Goal: Information Seeking & Learning: Learn about a topic

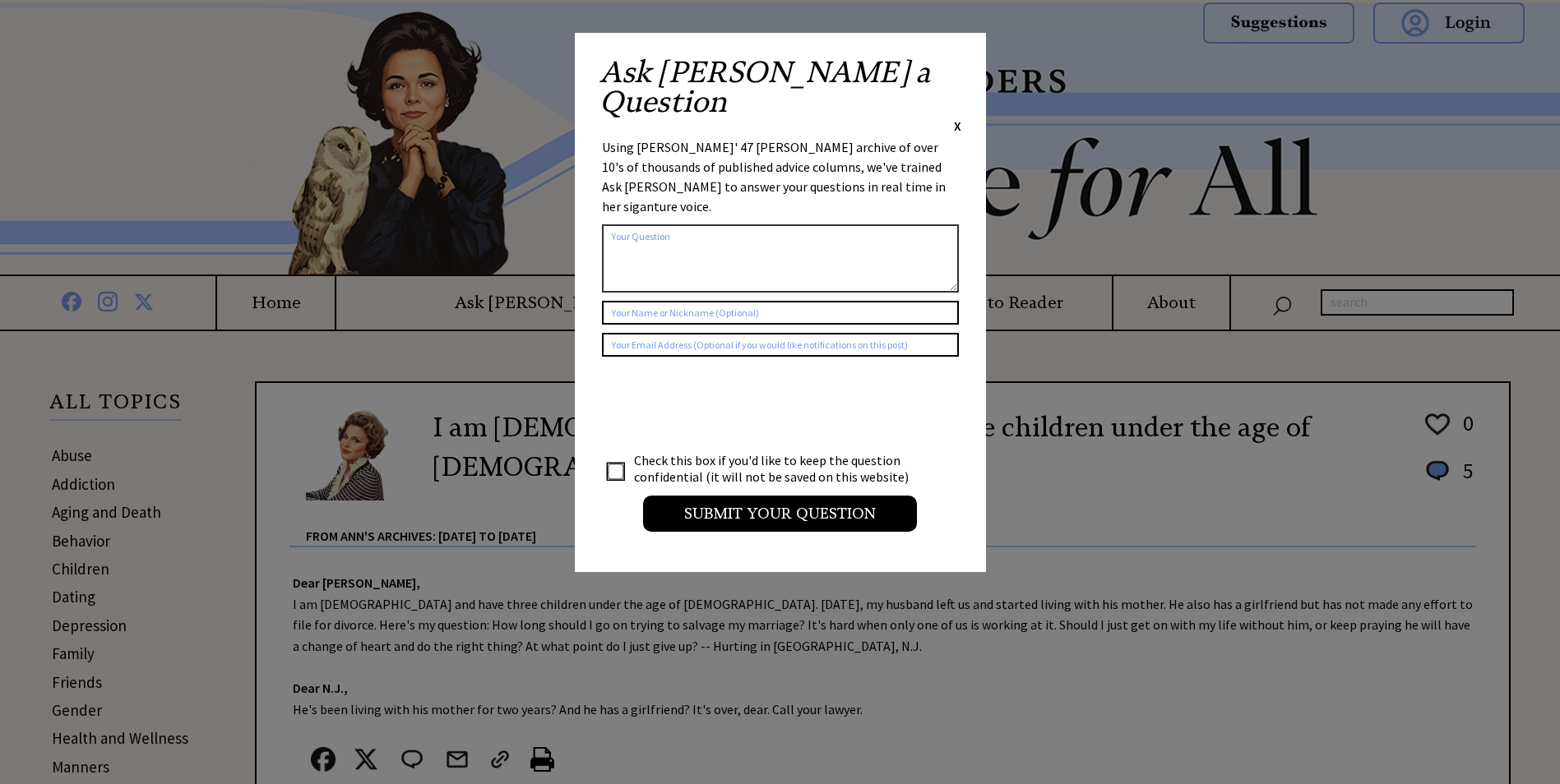
click at [956, 118] on span "X" at bounding box center [957, 126] width 8 height 17
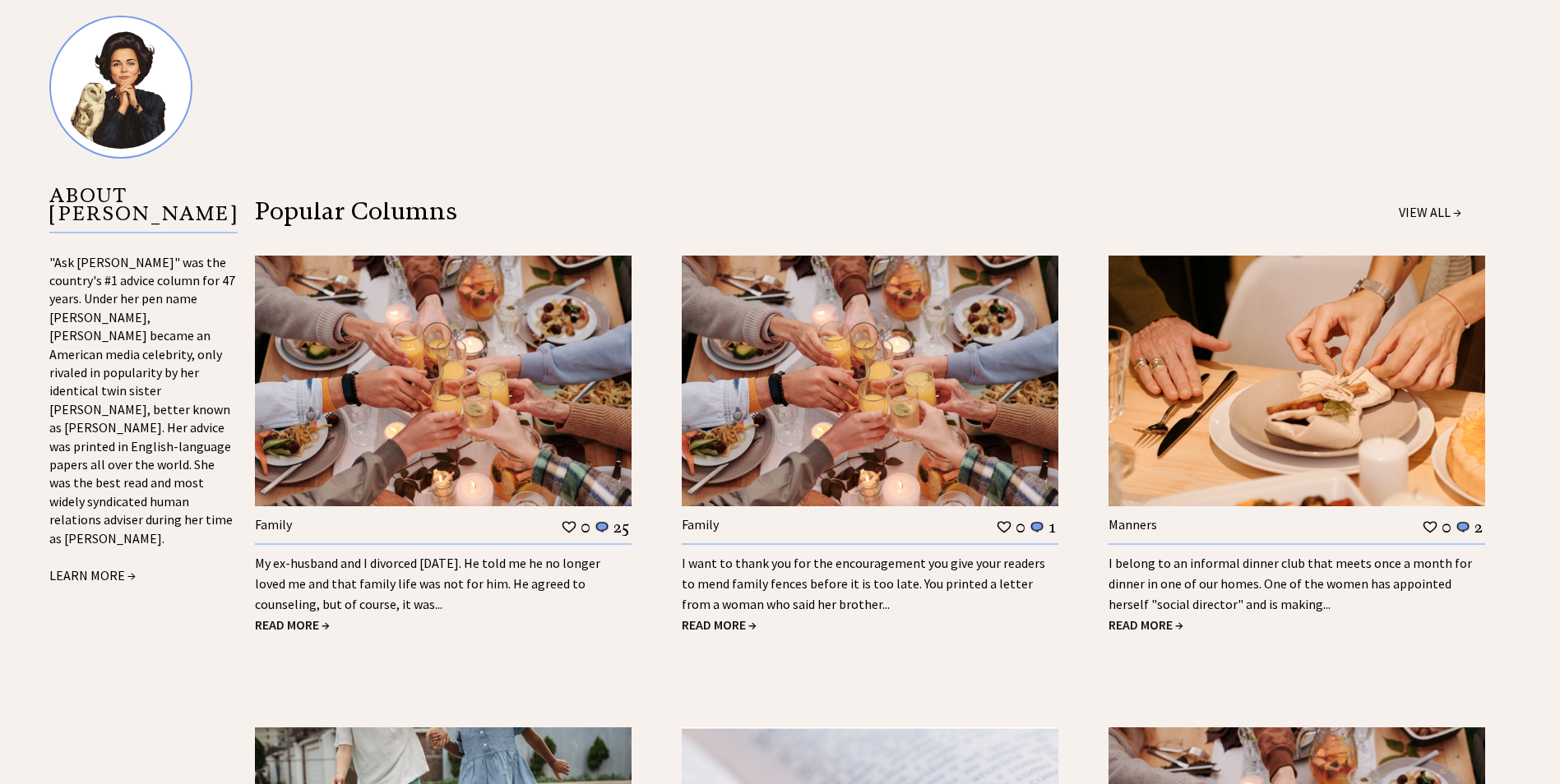
scroll to position [1562, 0]
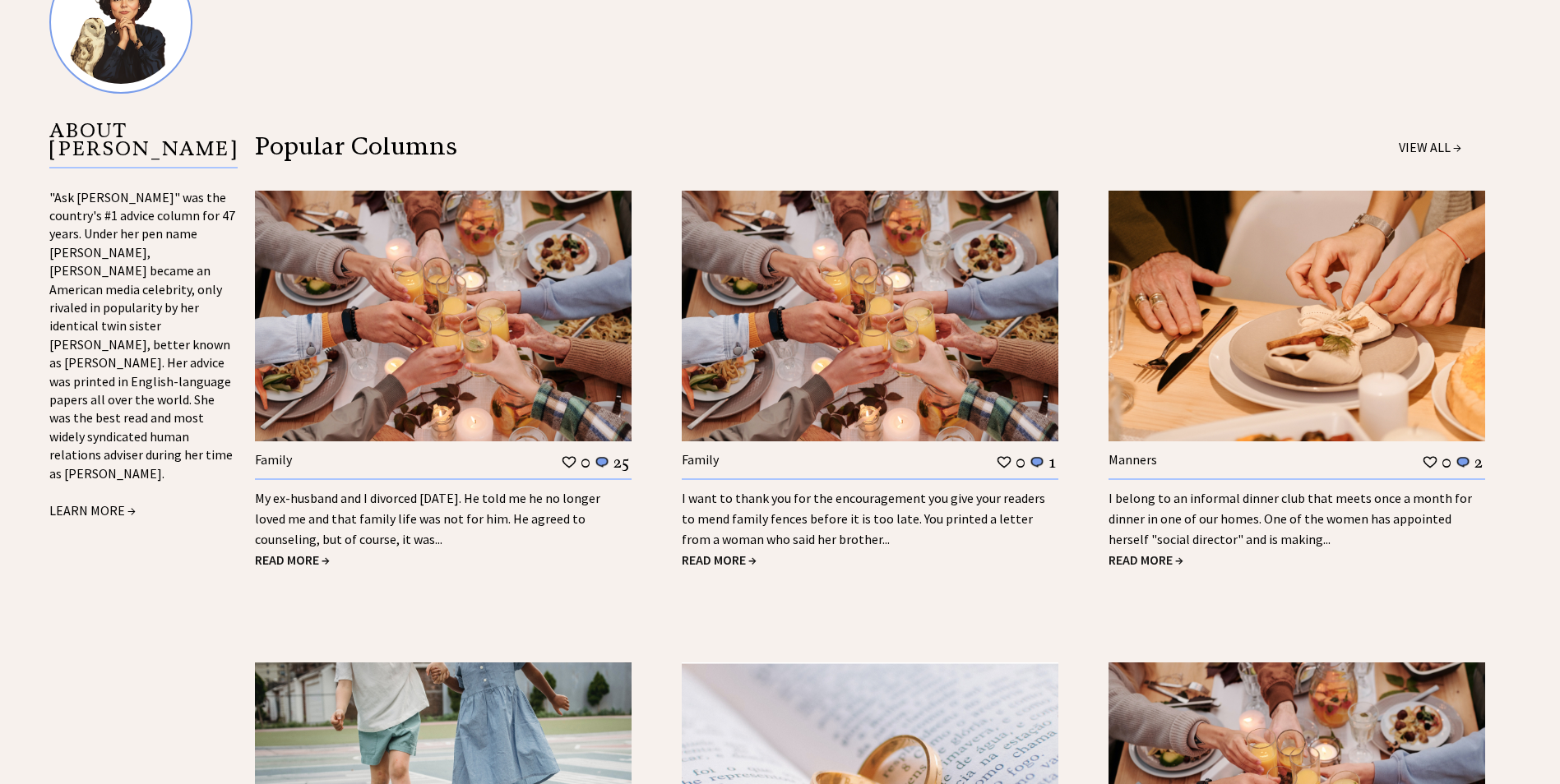
click at [291, 559] on span "READ MORE →" at bounding box center [292, 560] width 75 height 17
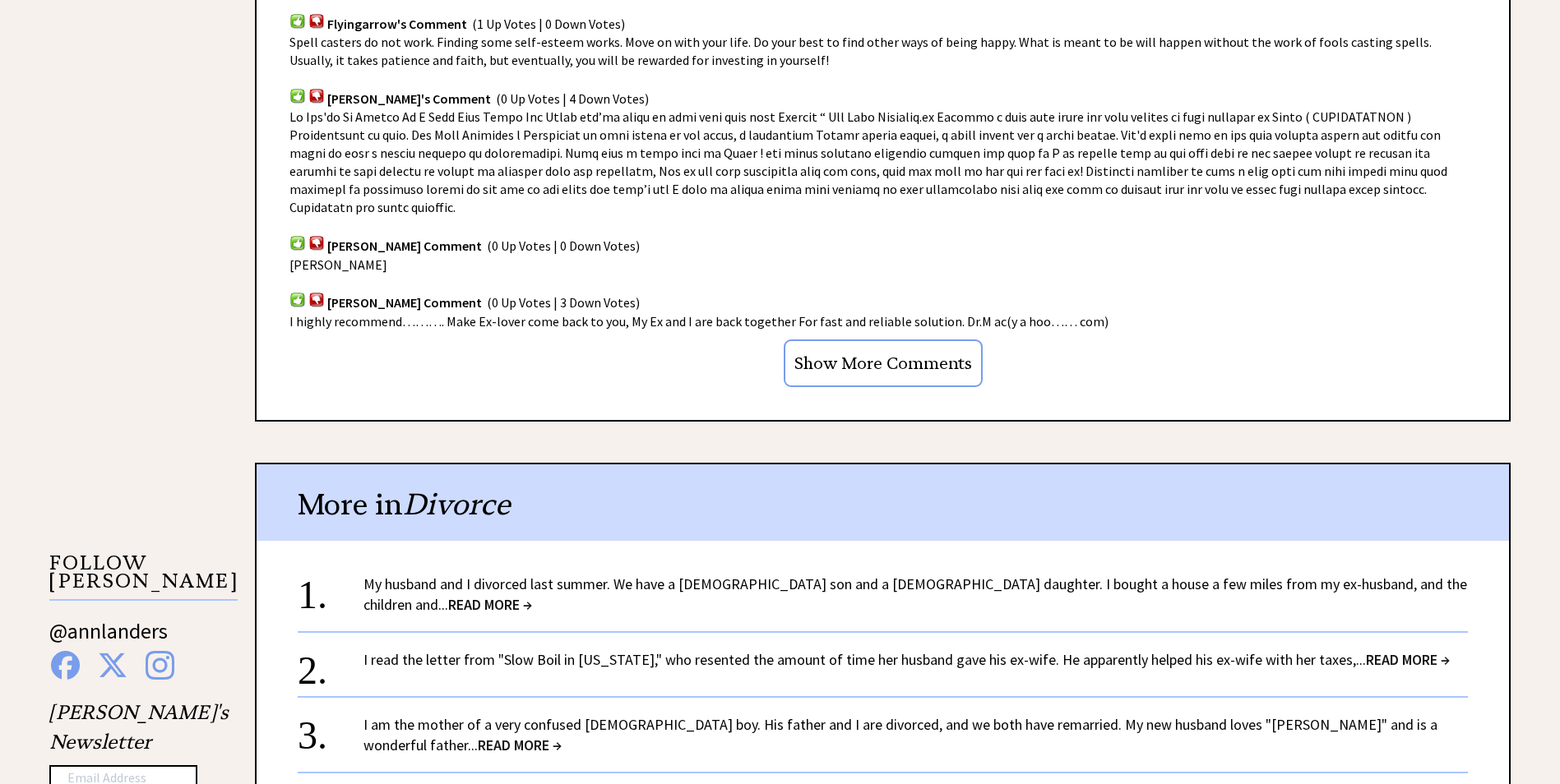
scroll to position [1233, 0]
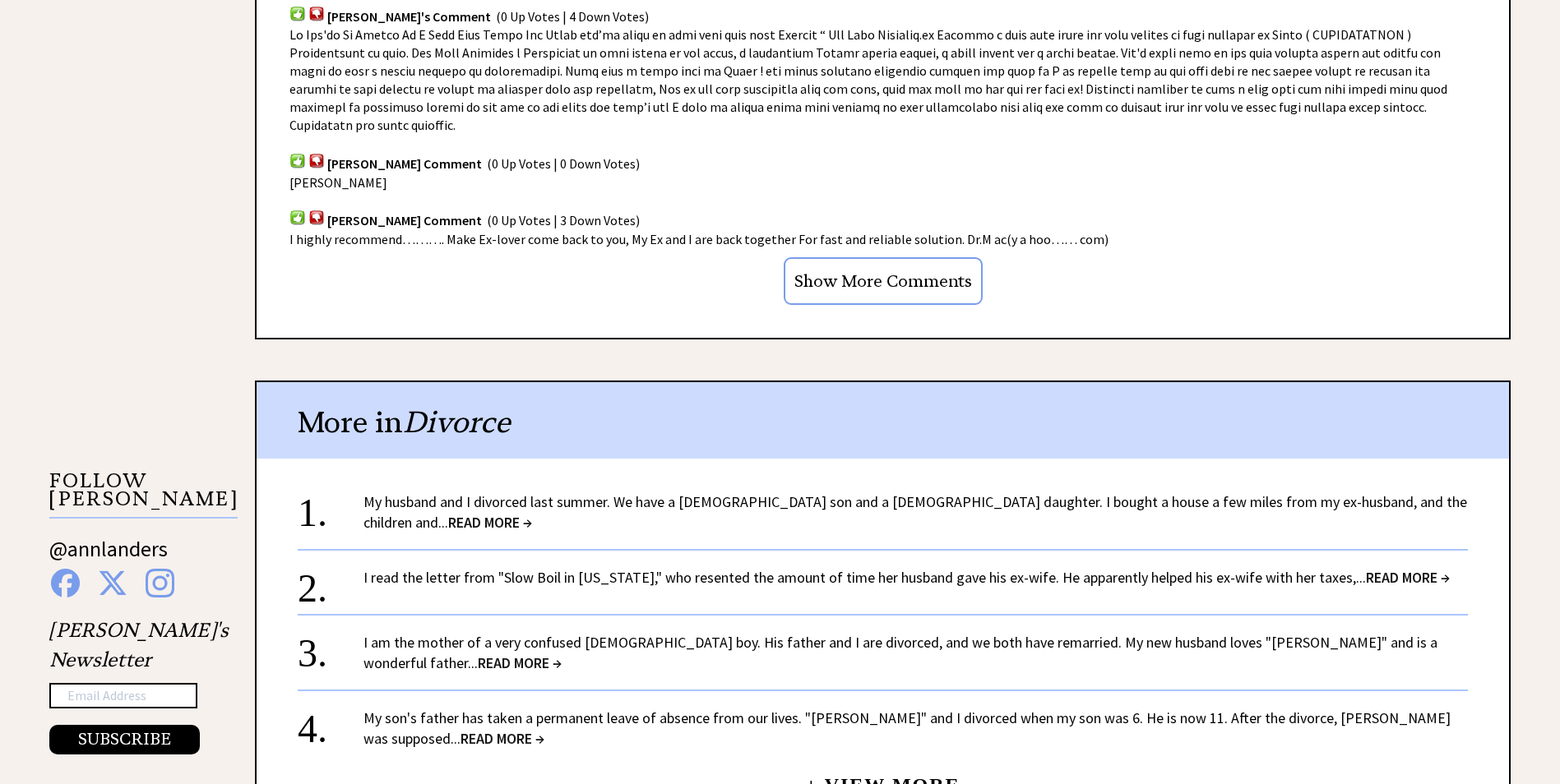
click at [532, 513] on span "READ MORE →" at bounding box center [490, 522] width 84 height 19
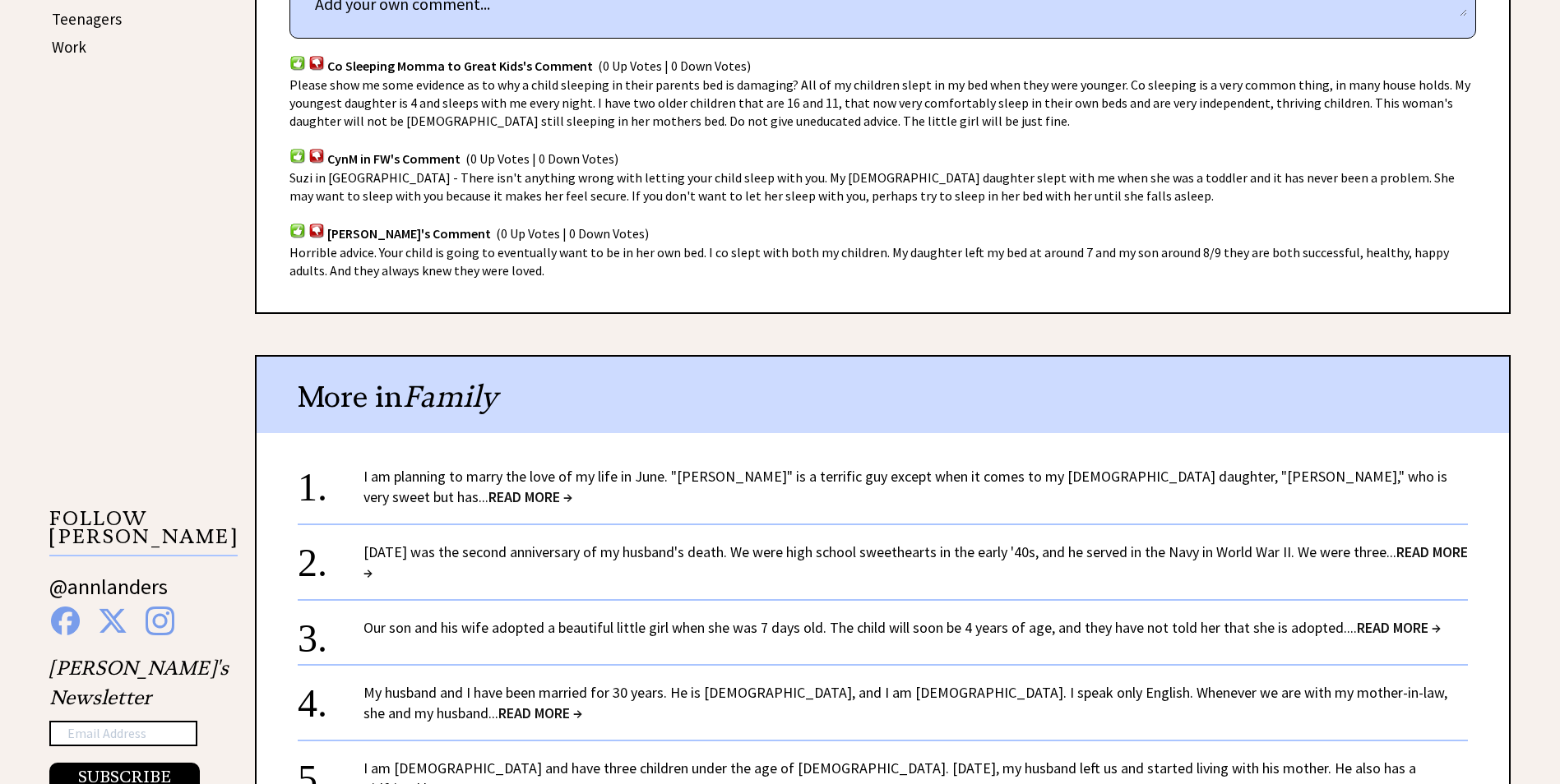
scroll to position [1069, 0]
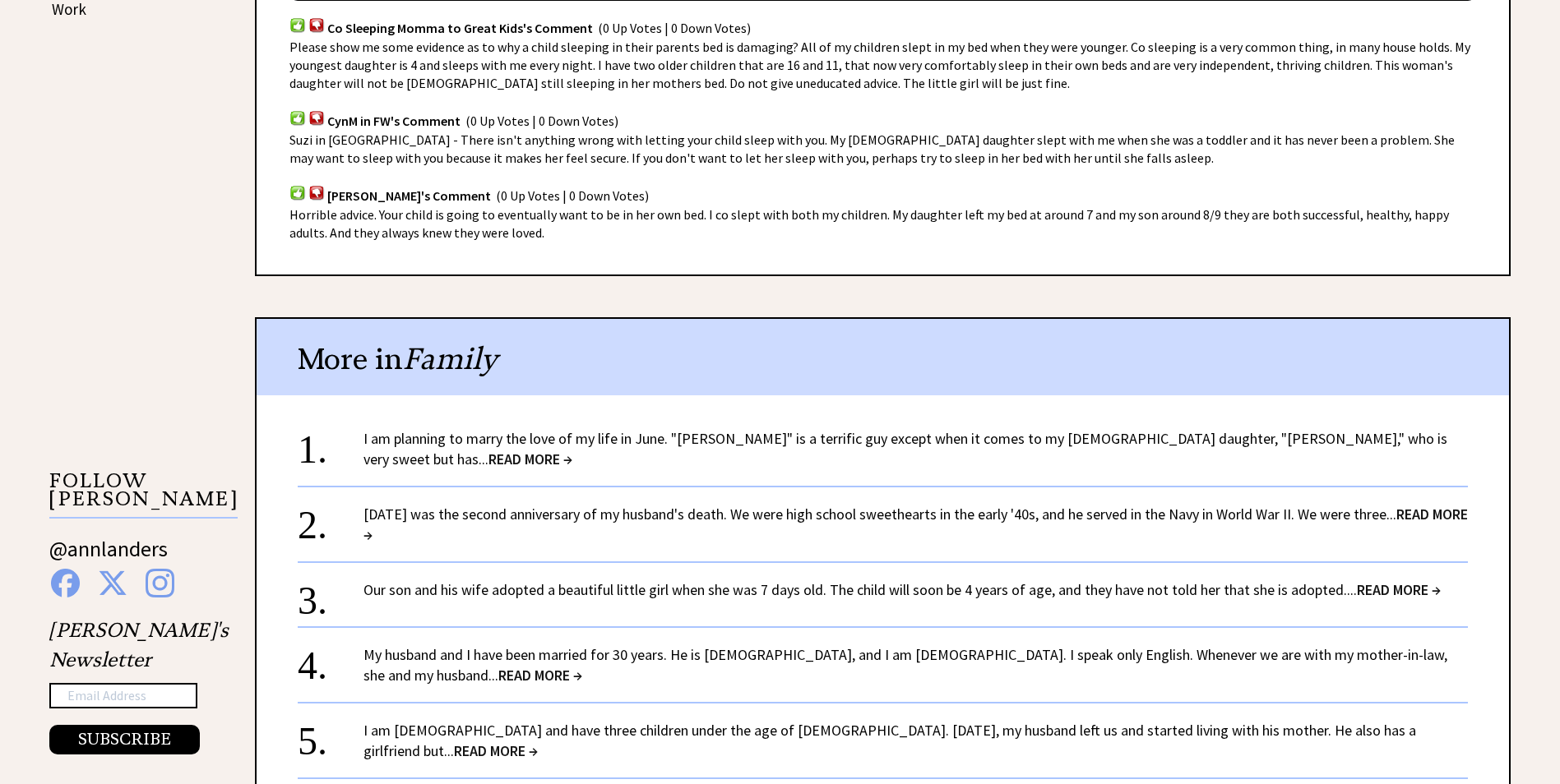
click at [572, 450] on span "READ MORE →" at bounding box center [531, 459] width 84 height 19
